Goal: Answer question/provide support

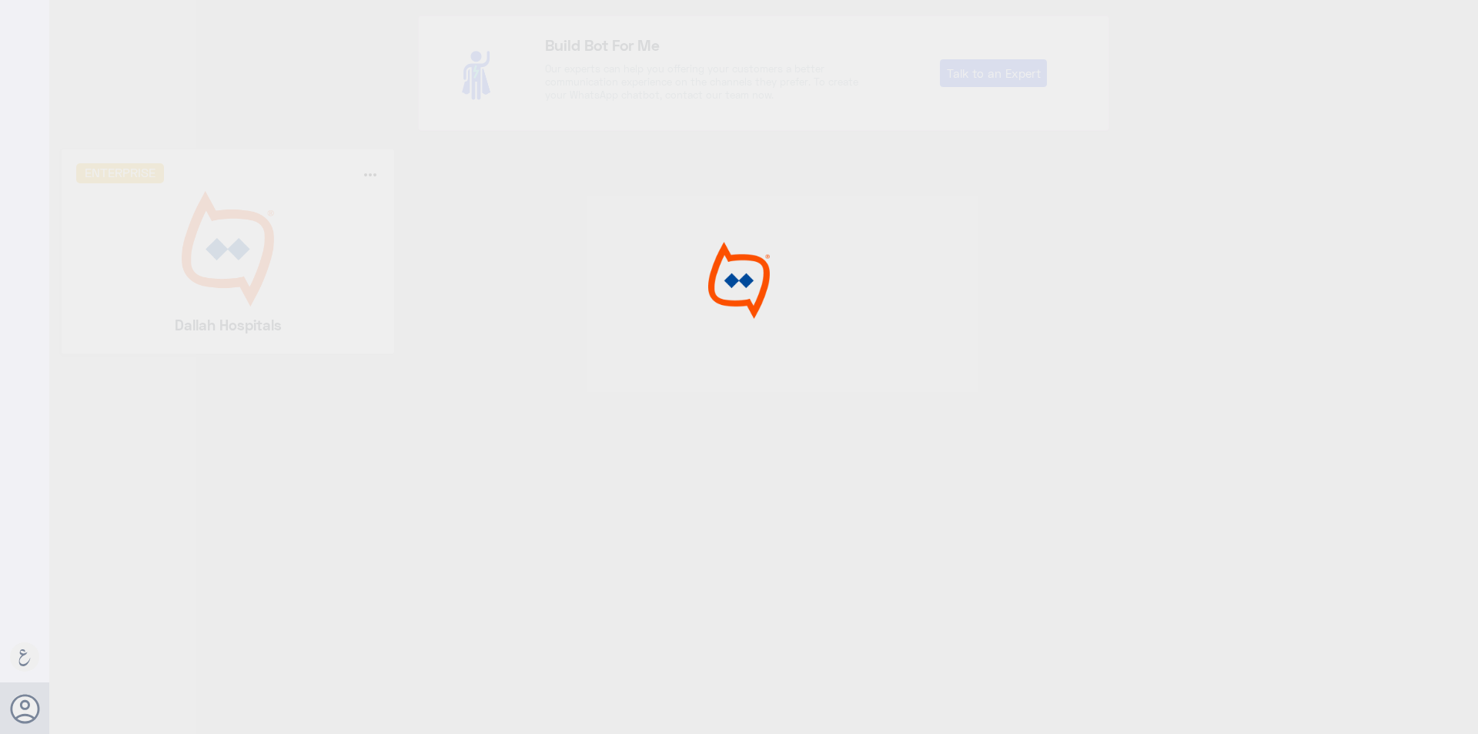
click at [248, 258] on div at bounding box center [739, 369] width 1478 height 738
click at [248, 258] on img at bounding box center [228, 248] width 304 height 115
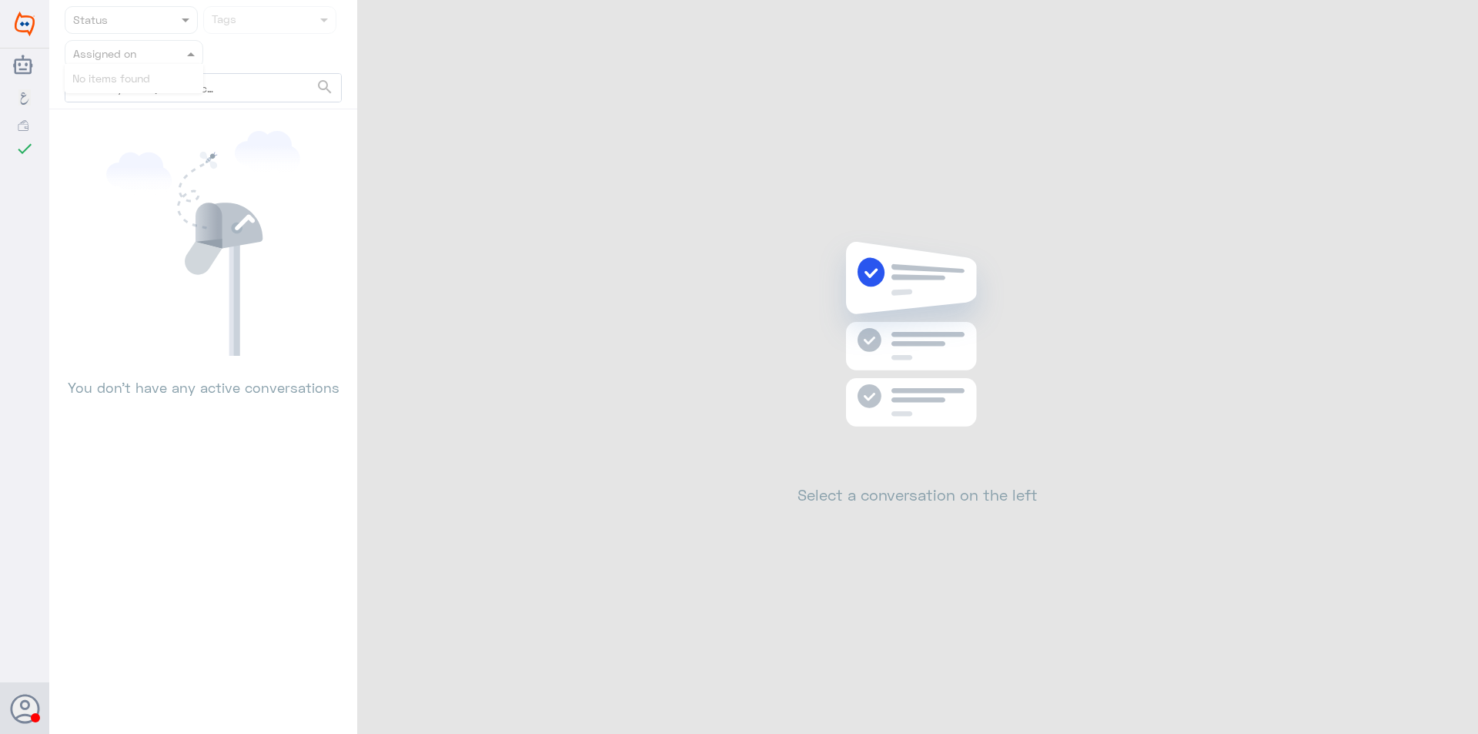
click at [155, 49] on input "text" at bounding box center [115, 54] width 85 height 18
click at [166, 57] on div at bounding box center [133, 54] width 137 height 18
click at [189, 54] on span at bounding box center [191, 54] width 8 height 5
click at [249, 182] on icon at bounding box center [203, 243] width 194 height 225
click at [175, 60] on div at bounding box center [133, 54] width 137 height 18
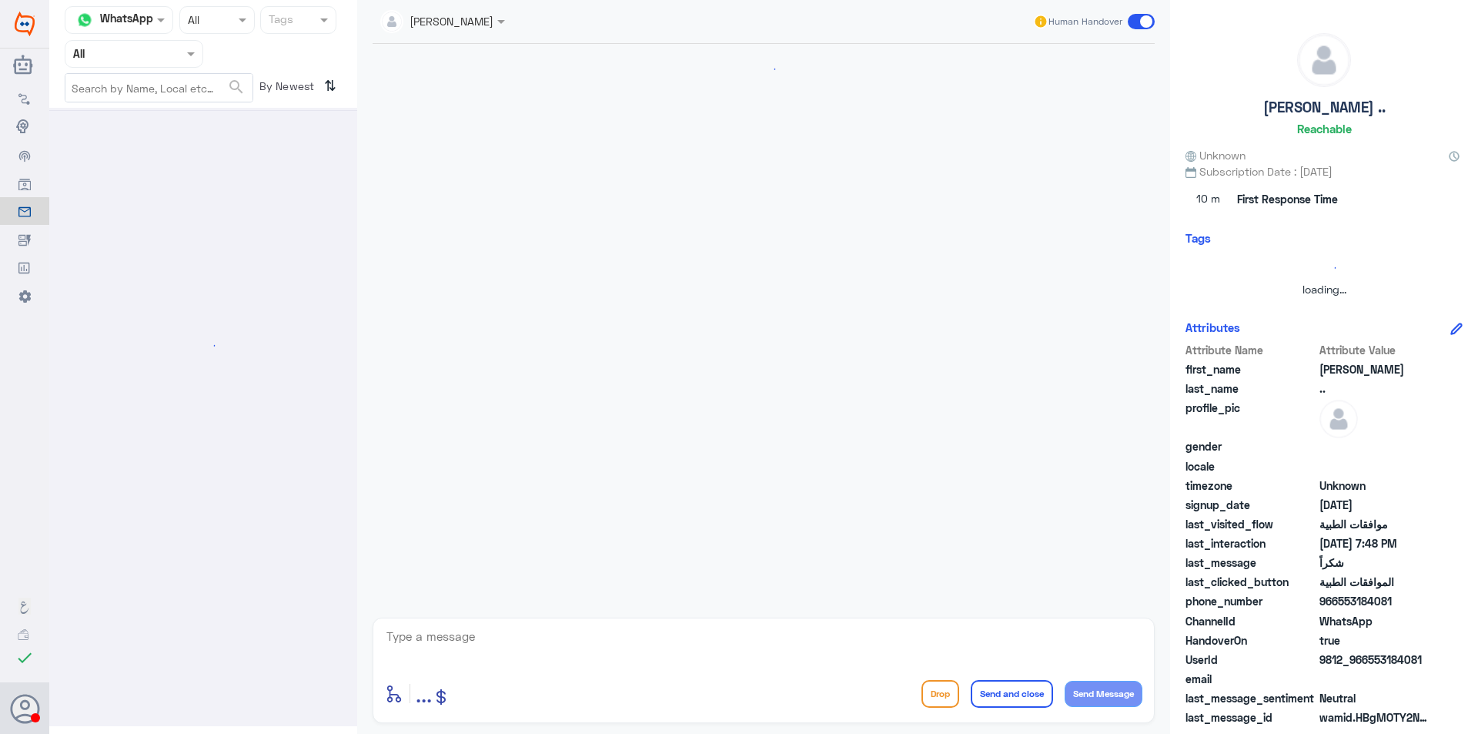
click at [171, 58] on div at bounding box center [133, 54] width 137 height 18
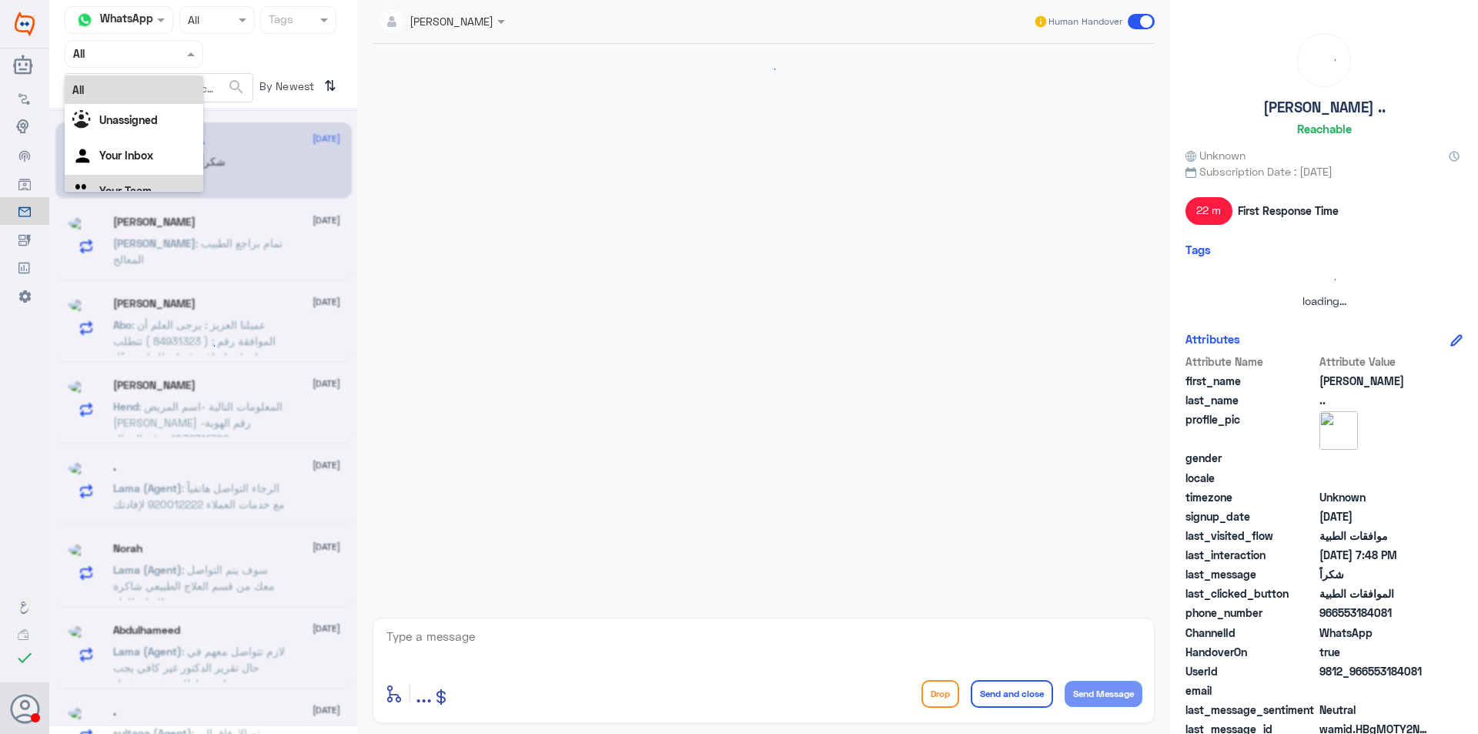
click at [158, 183] on div "Your Team" at bounding box center [134, 192] width 139 height 35
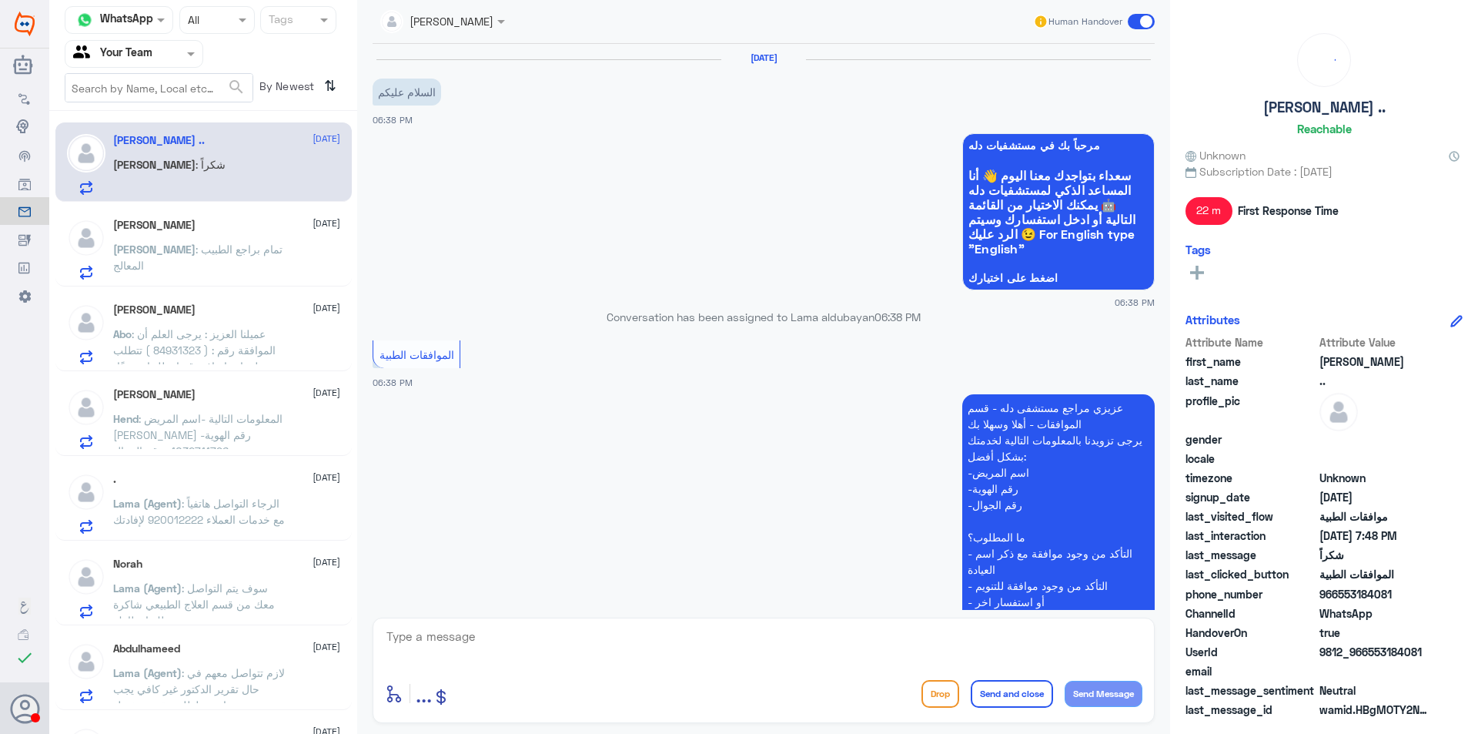
scroll to position [844, 0]
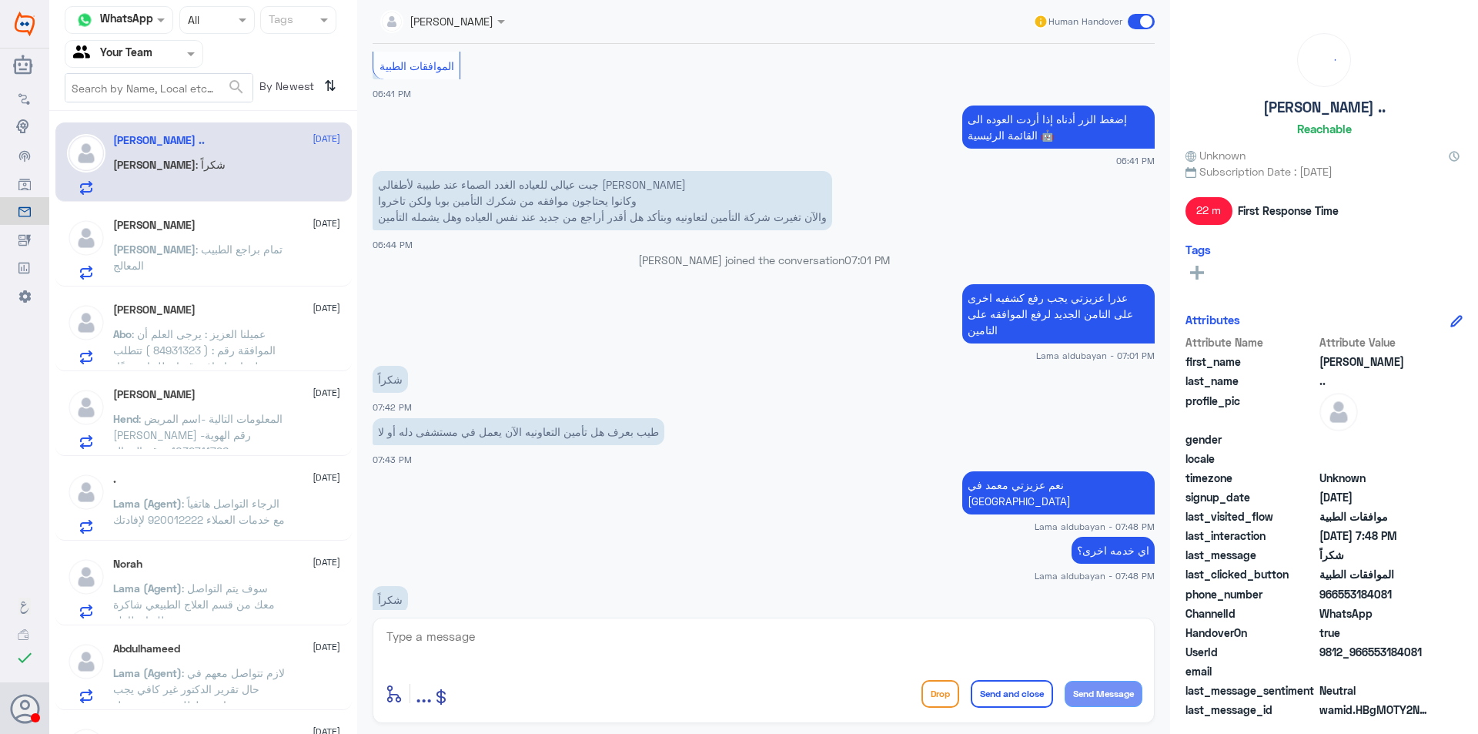
click at [220, 253] on span ": تمام براجع الطبيب المعالج" at bounding box center [197, 257] width 169 height 29
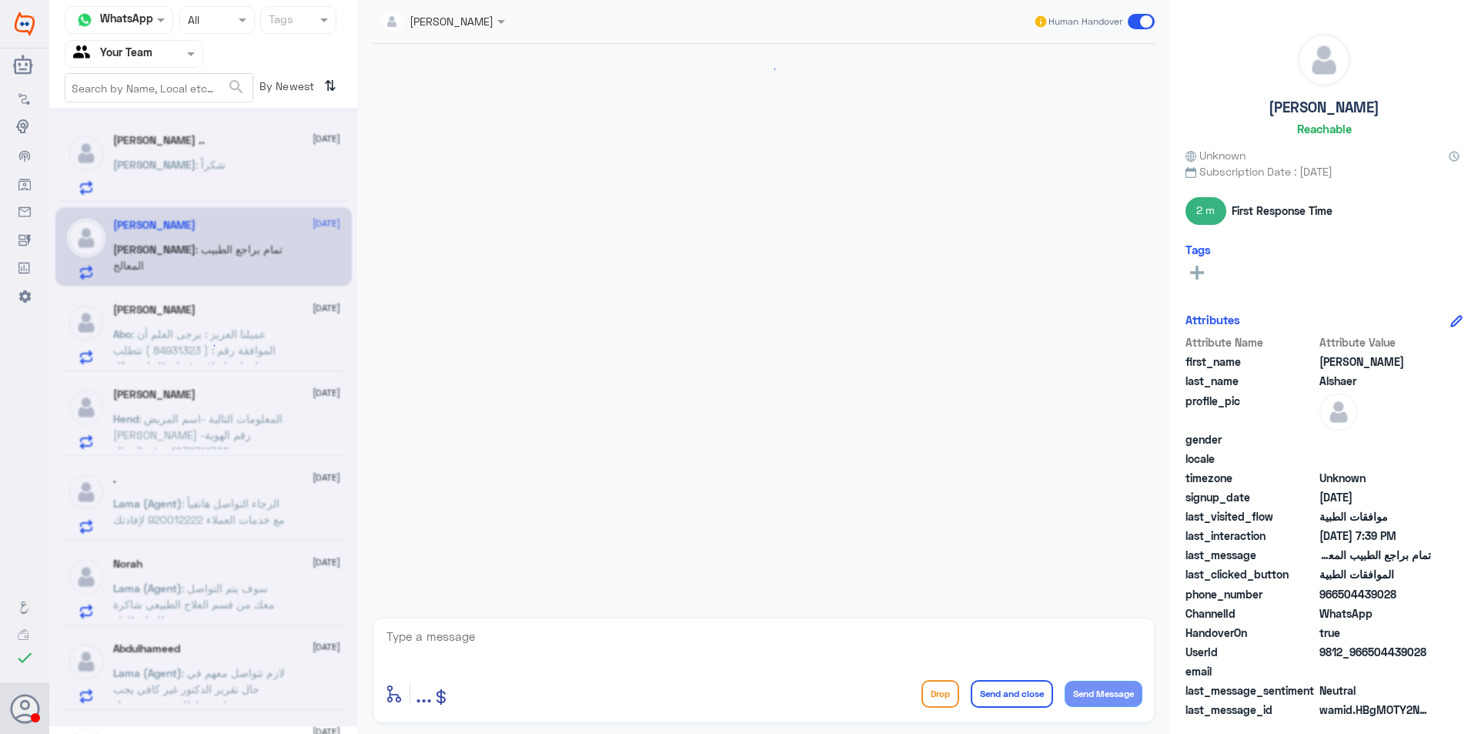
scroll to position [1568, 0]
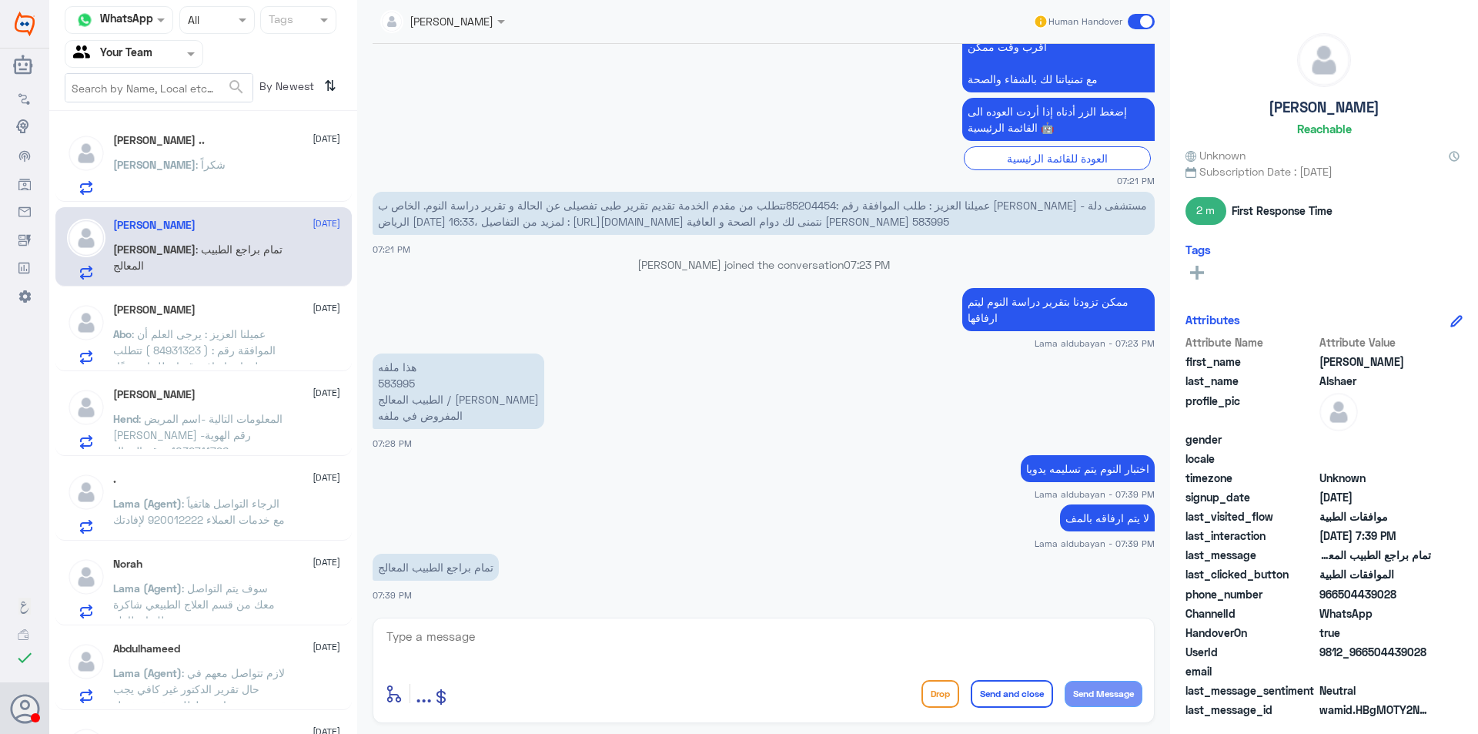
click at [410, 384] on p "هذا ملفه 583995 الطبيب المعالج / [PERSON_NAME] المفروض في ملفه" at bounding box center [459, 390] width 172 height 75
copy p "583995"
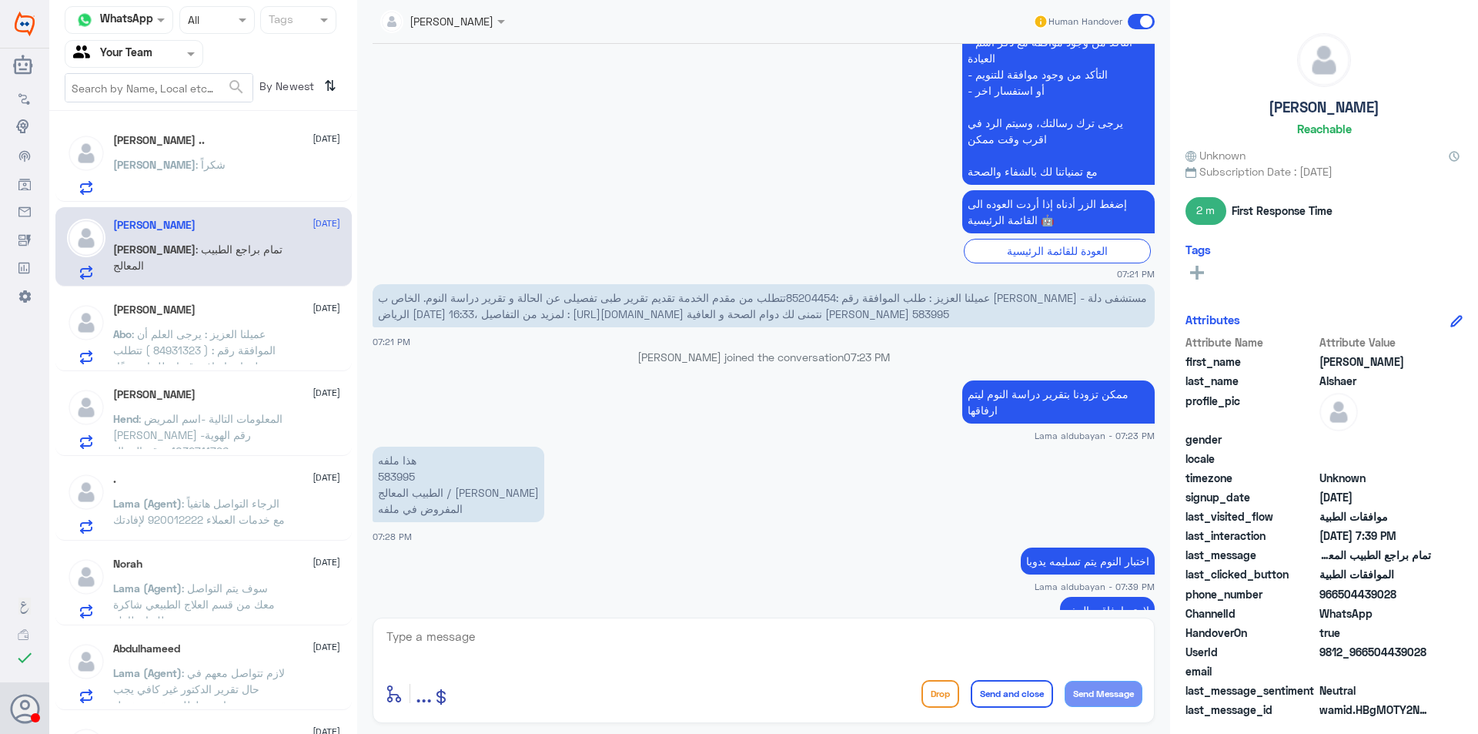
scroll to position [6871, 0]
